Goal: Task Accomplishment & Management: Use online tool/utility

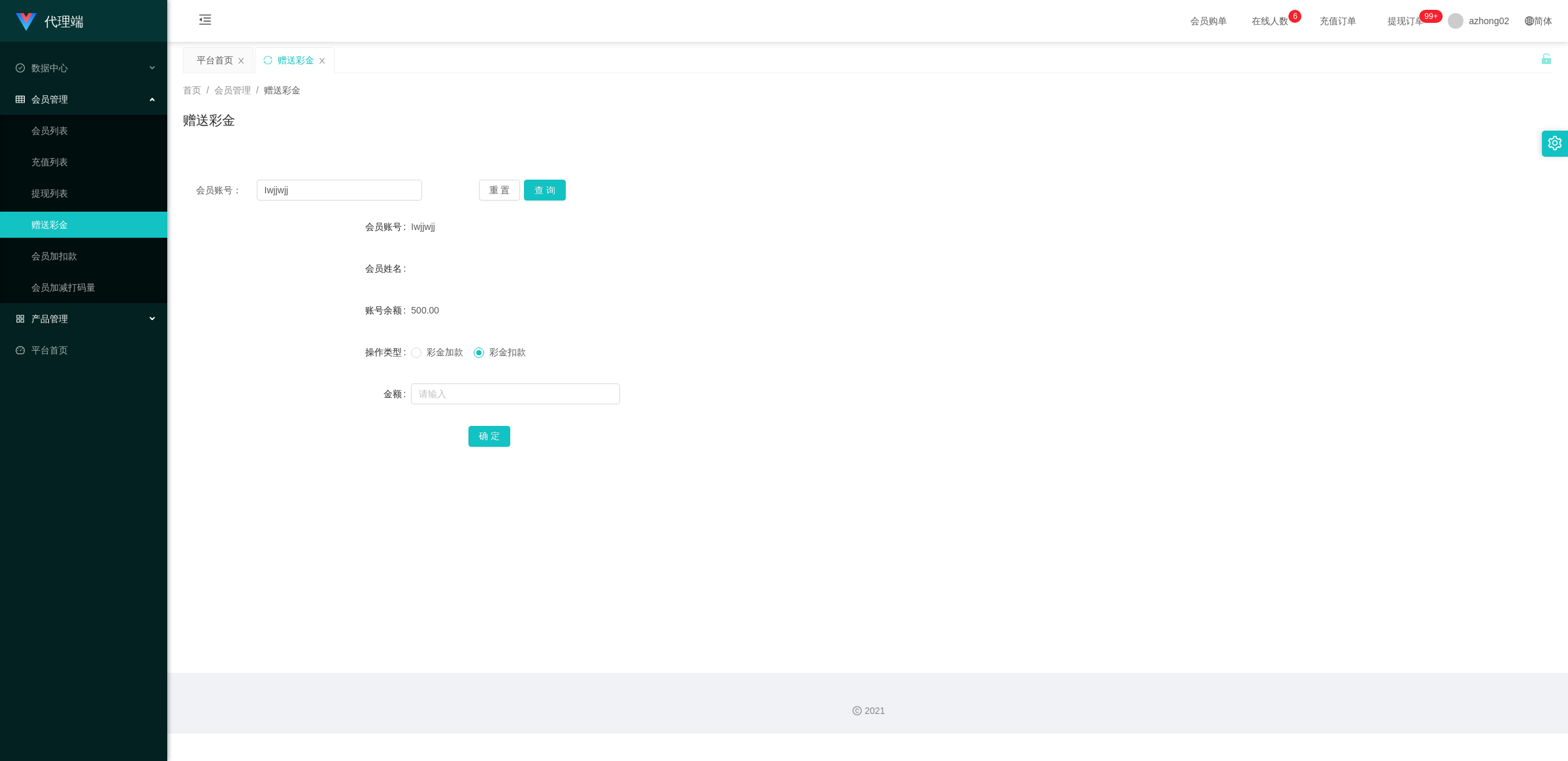
click at [52, 315] on span "产品管理" at bounding box center [41, 319] width 52 height 11
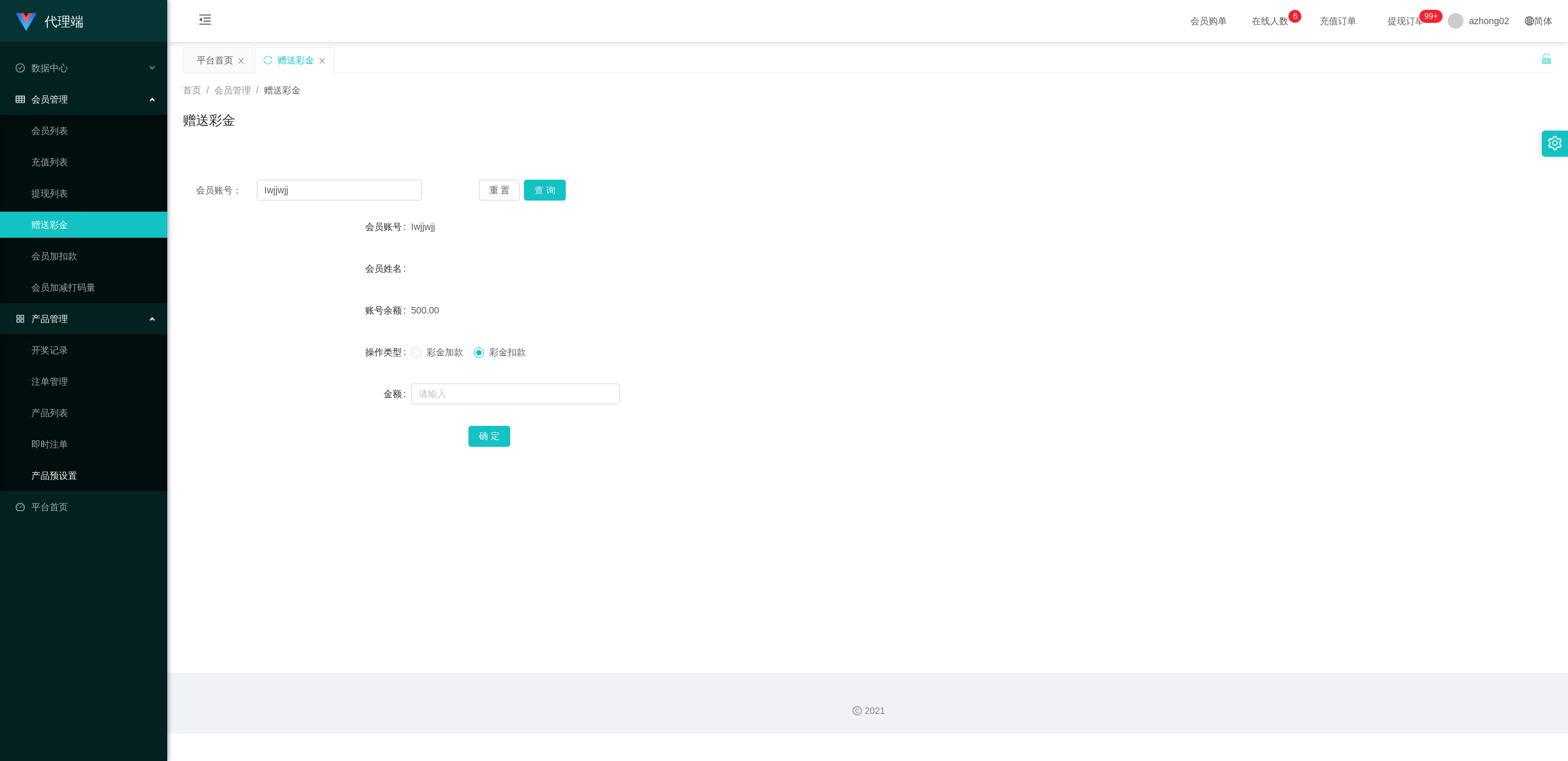
click at [65, 474] on link "产品预设置" at bounding box center [94, 475] width 126 height 26
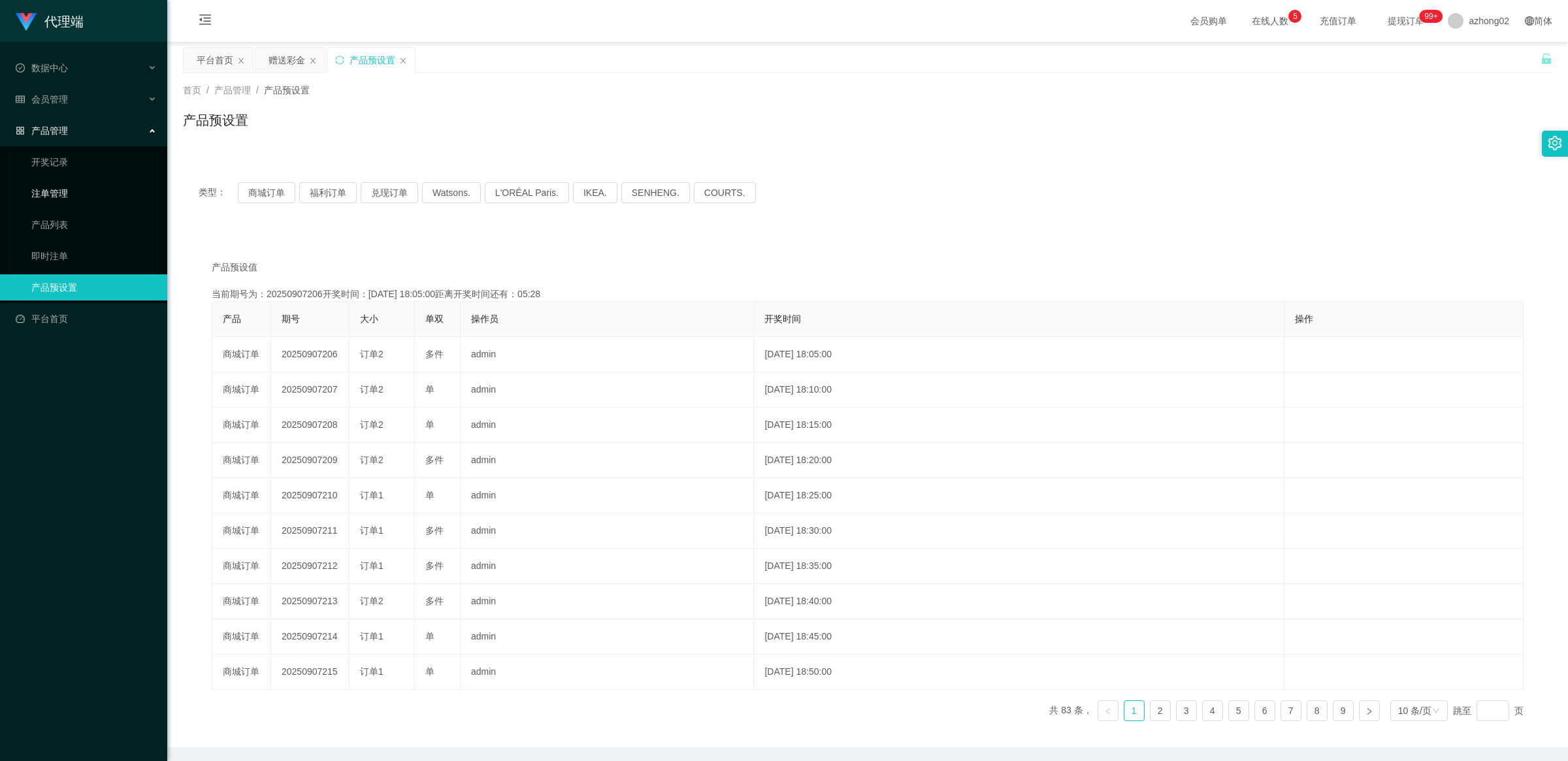
click at [56, 199] on link "注单管理" at bounding box center [94, 193] width 126 height 26
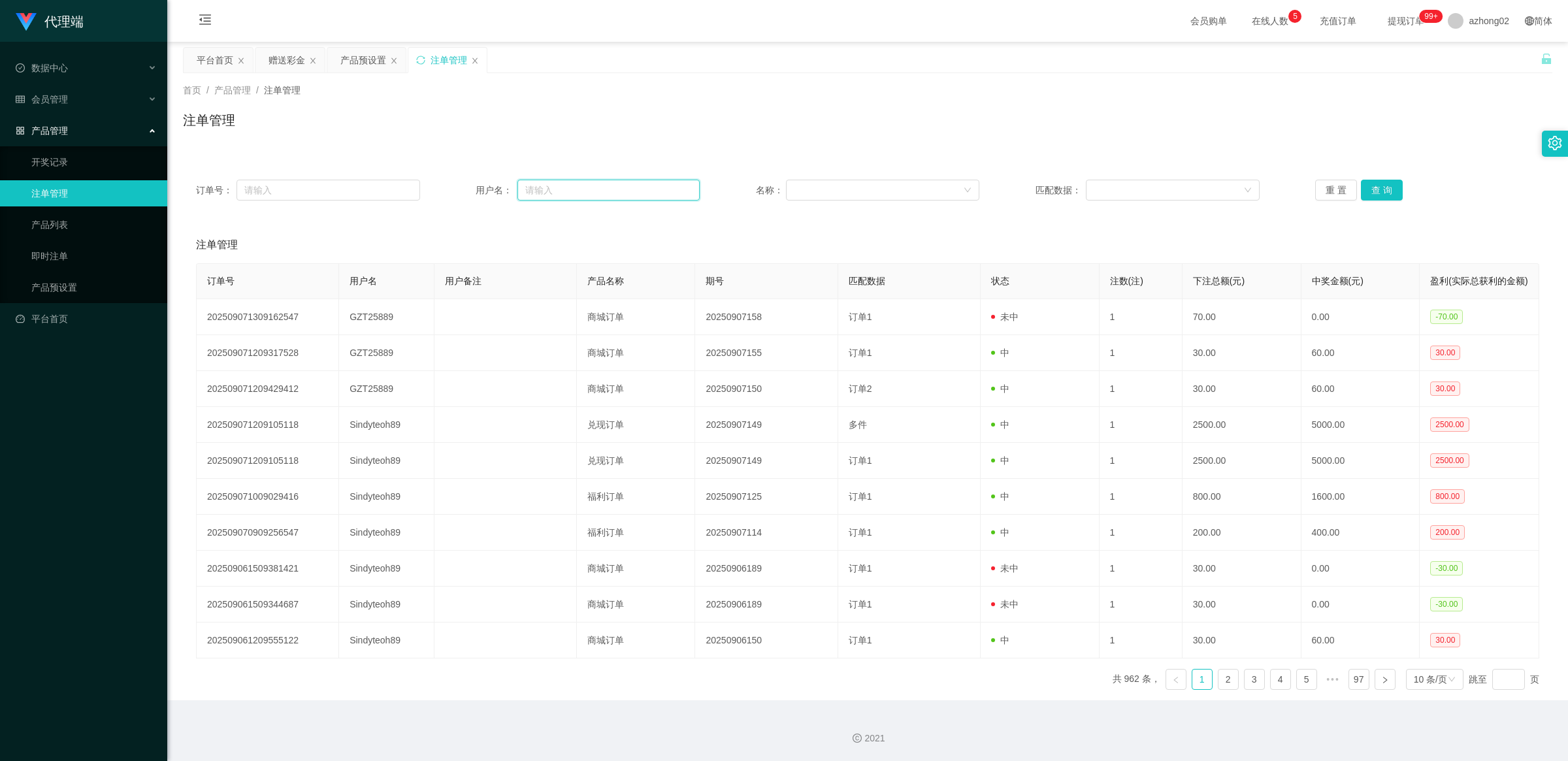
click at [558, 187] on input "text" at bounding box center [608, 189] width 182 height 21
paste input "weifeng"
type input "weifeng"
click at [558, 105] on div "首页 / 产品管理 / 注单管理 / 注单管理" at bounding box center [867, 111] width 1369 height 56
click at [558, 194] on button "查 询" at bounding box center [1382, 189] width 42 height 21
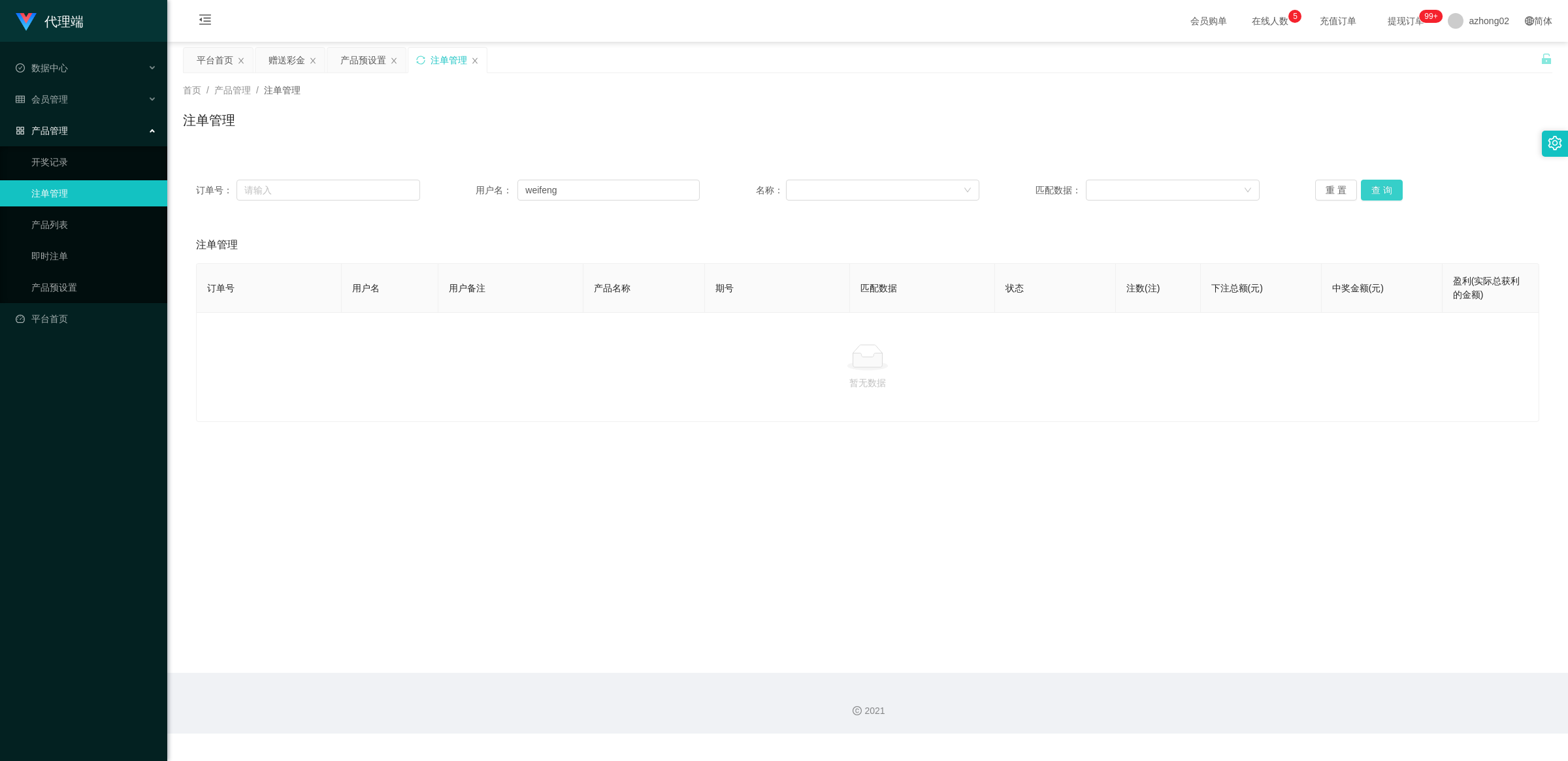
click at [558, 187] on button "查 询" at bounding box center [1382, 189] width 42 height 21
click at [558, 186] on button "查 询" at bounding box center [1382, 189] width 42 height 21
click at [558, 186] on div "重 置 查 询" at bounding box center [1427, 189] width 224 height 21
click at [558, 186] on button "查 询" at bounding box center [1382, 189] width 42 height 21
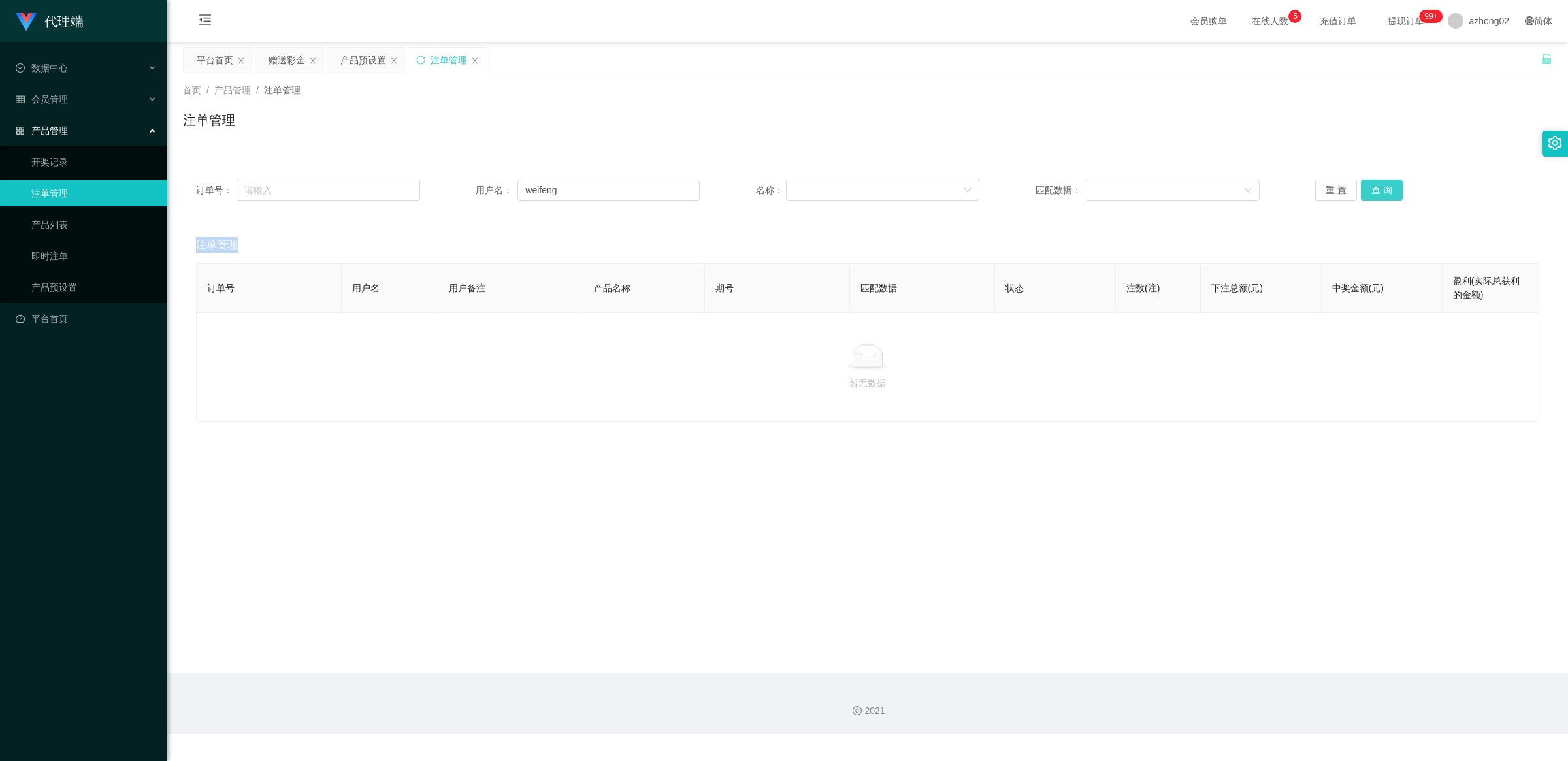
click at [558, 186] on button "查 询" at bounding box center [1382, 189] width 42 height 21
drag, startPoint x: 518, startPoint y: 191, endPoint x: 542, endPoint y: 213, distance: 32.6
click at [523, 191] on input "weifeng" at bounding box center [608, 189] width 182 height 21
click at [558, 189] on button "查 询" at bounding box center [1382, 189] width 42 height 21
click at [69, 132] on div "产品管理" at bounding box center [83, 130] width 168 height 26
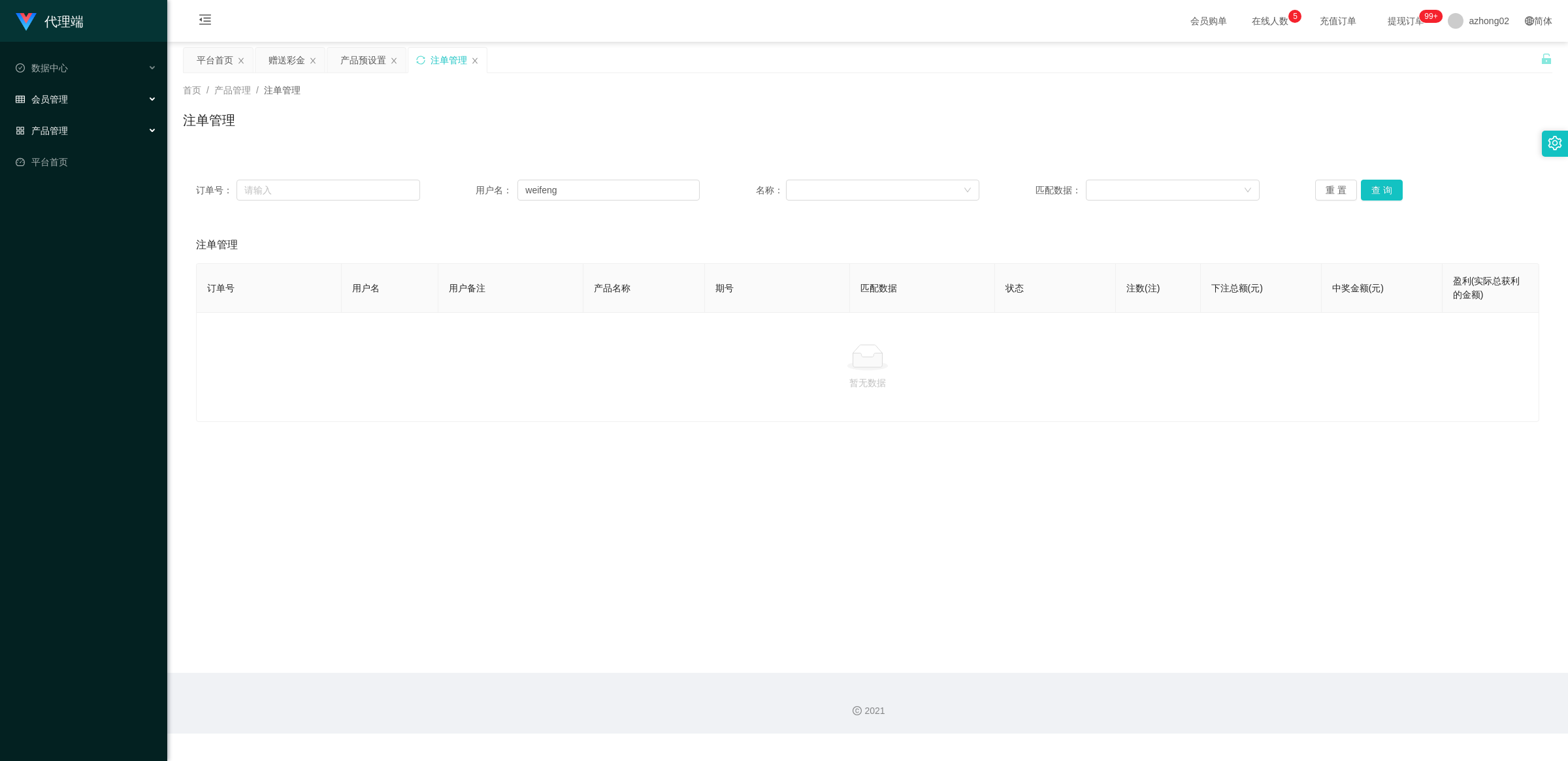
click at [64, 107] on div "会员管理" at bounding box center [83, 99] width 168 height 26
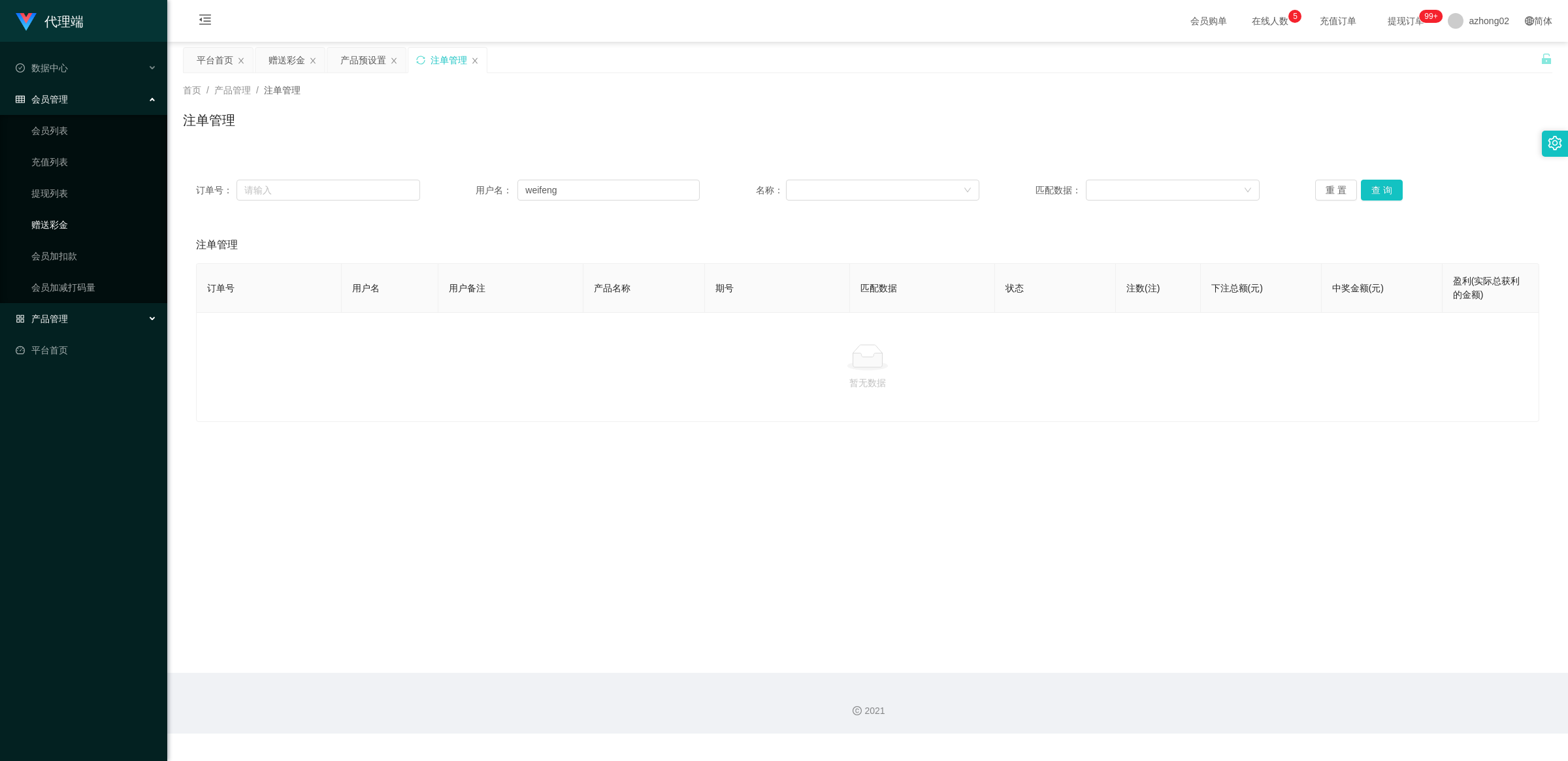
drag, startPoint x: 54, startPoint y: 220, endPoint x: 75, endPoint y: 222, distance: 21.1
click at [54, 220] on link "赠送彩金" at bounding box center [94, 224] width 126 height 26
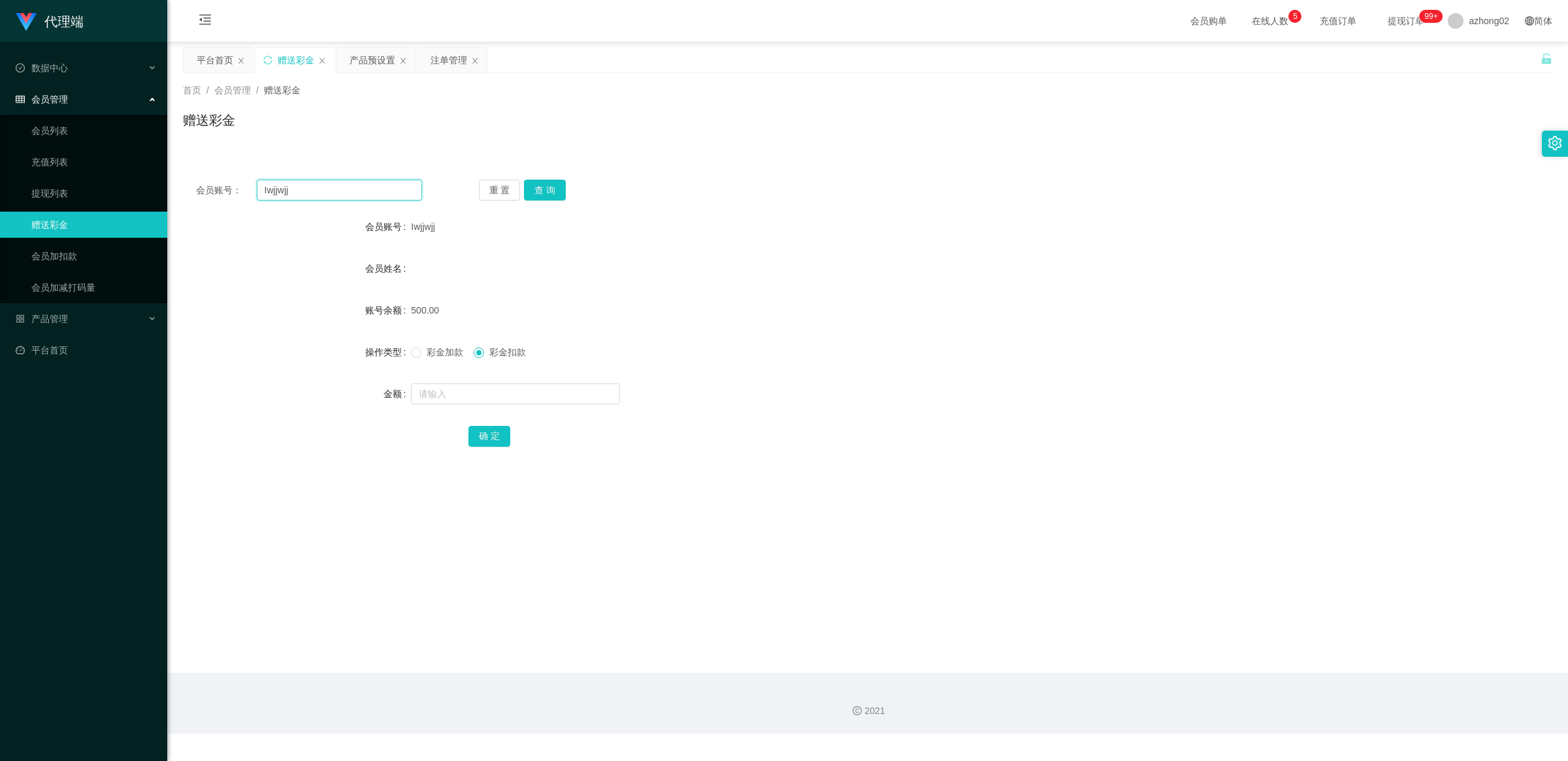
click at [310, 197] on input "Iwjjwjj" at bounding box center [339, 189] width 165 height 21
paste input "weifeng"
type input "weifeng"
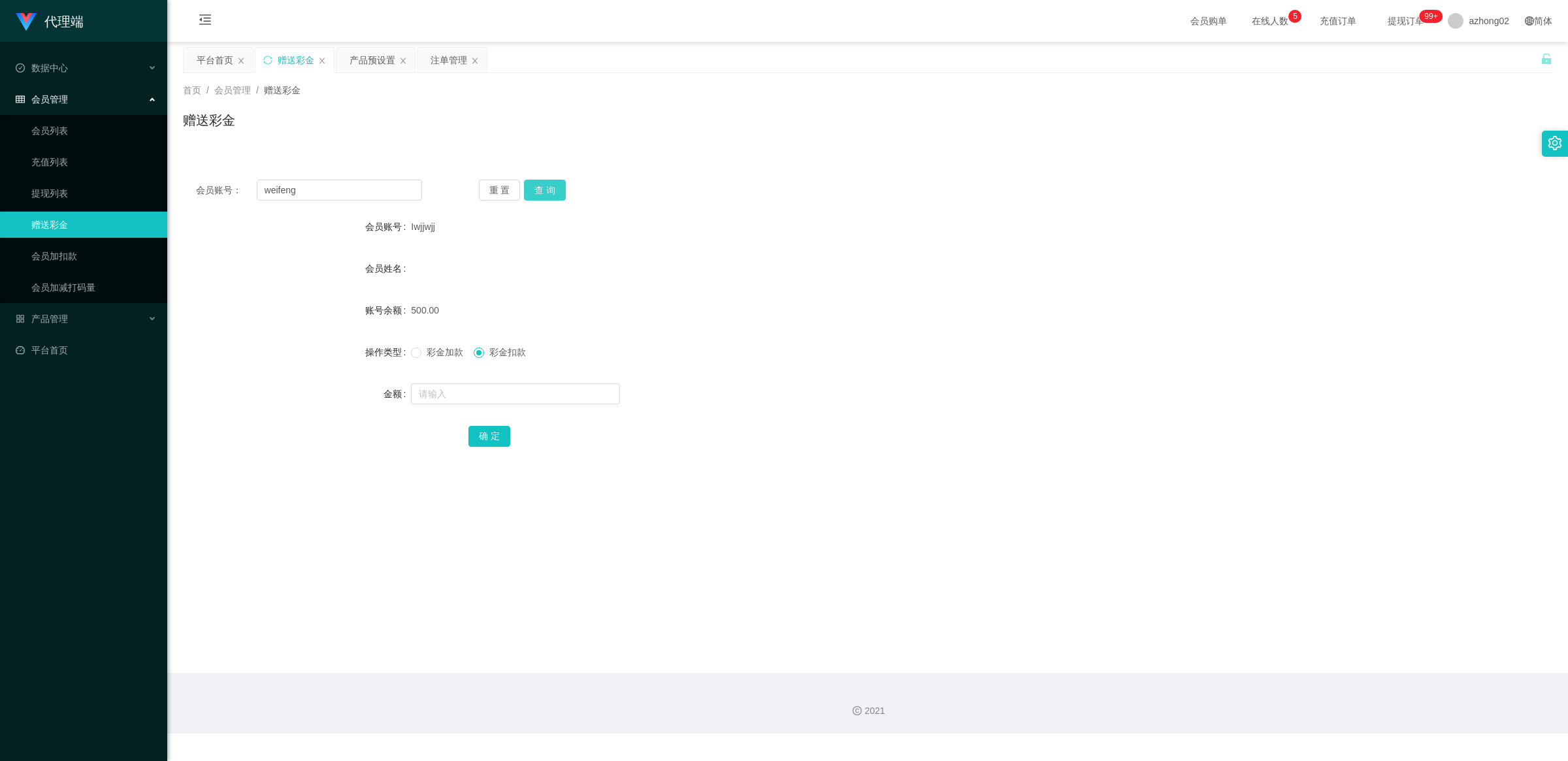
click at [538, 189] on button "查 询" at bounding box center [544, 189] width 42 height 21
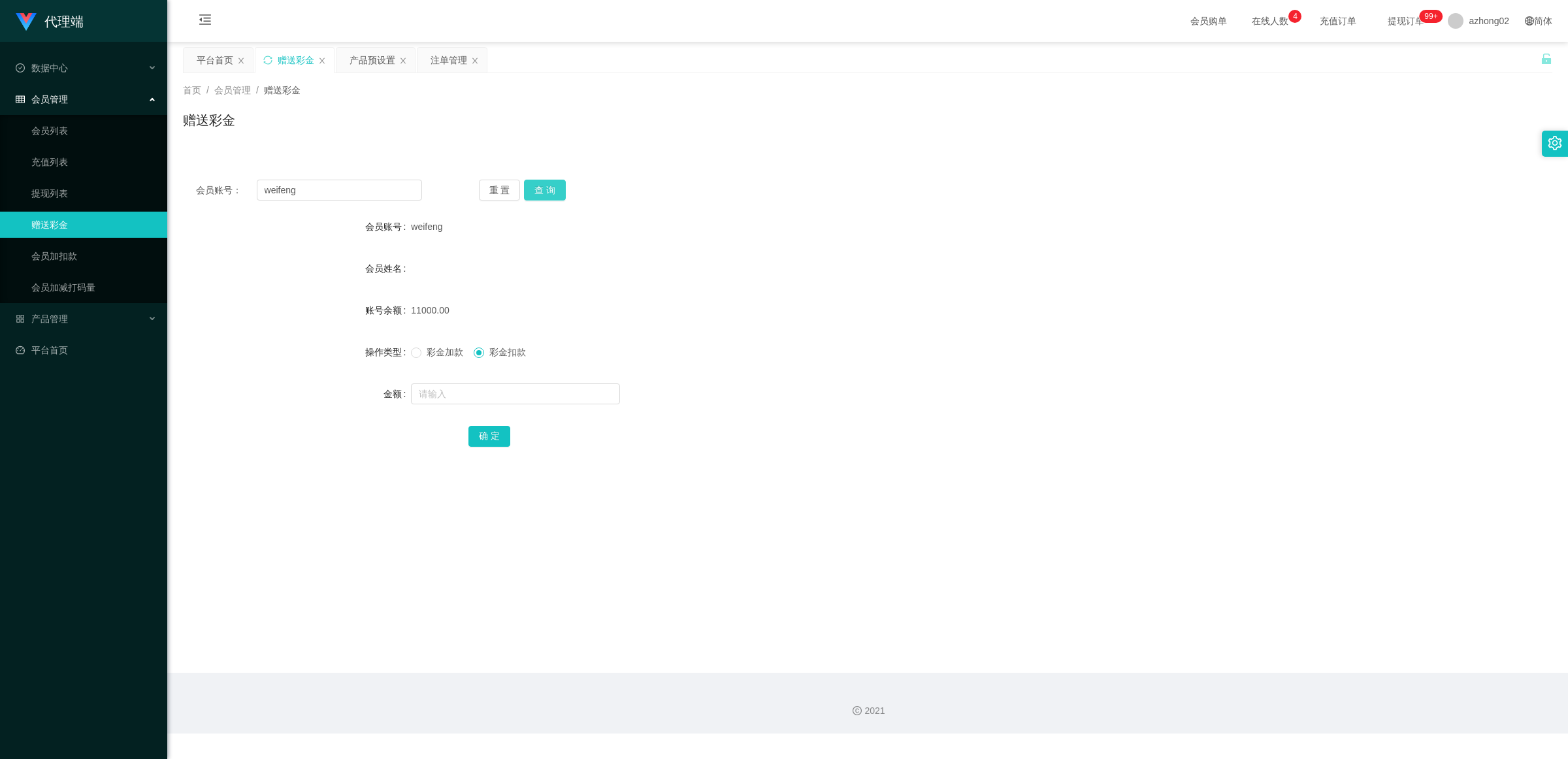
click at [548, 188] on button "查 询" at bounding box center [544, 189] width 42 height 21
click at [457, 64] on div "注单管理" at bounding box center [448, 60] width 37 height 25
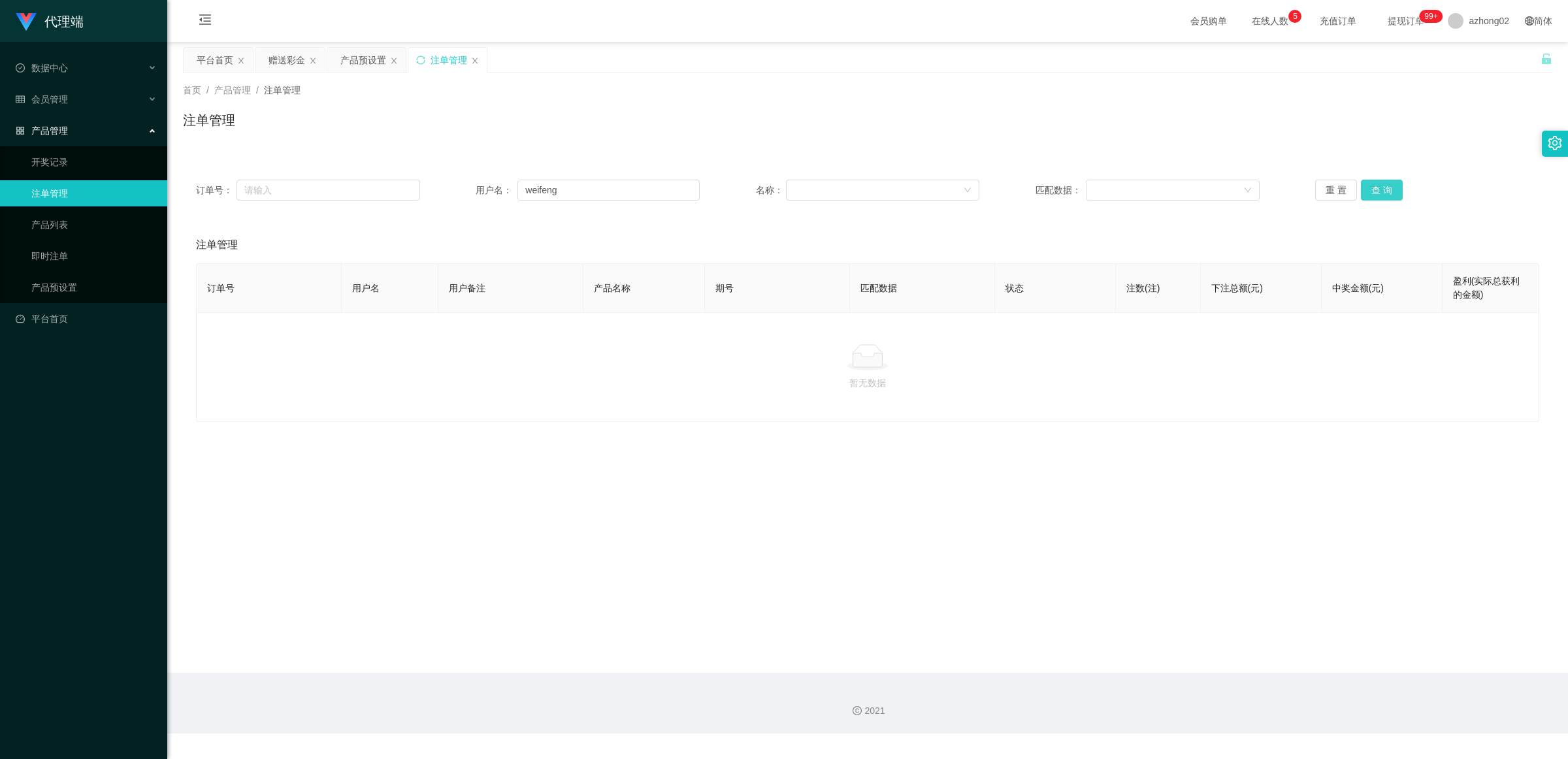
click at [558, 196] on button "查 询" at bounding box center [1382, 189] width 42 height 21
